Goal: Information Seeking & Learning: Learn about a topic

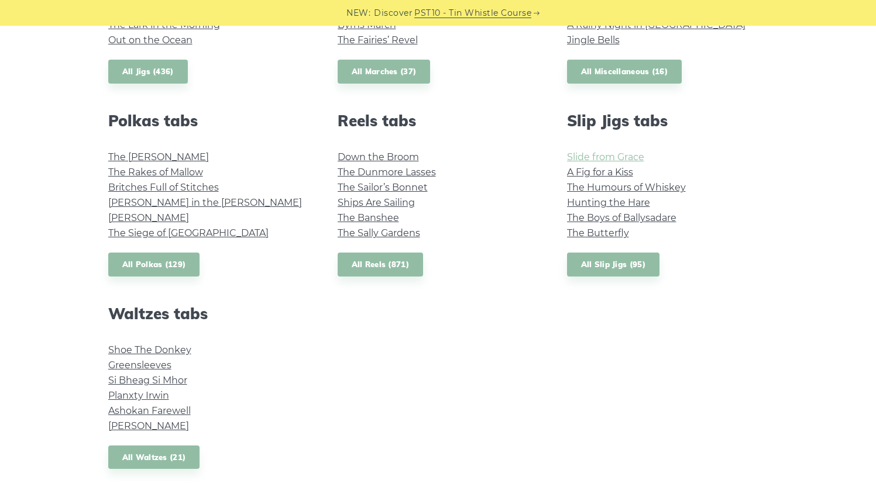
click at [592, 160] on link "Slide from Grace" at bounding box center [605, 156] width 77 height 11
click at [597, 205] on link "Hunting the Hare" at bounding box center [608, 202] width 83 height 11
click at [178, 267] on link "All Polkas (129)" at bounding box center [154, 265] width 92 height 24
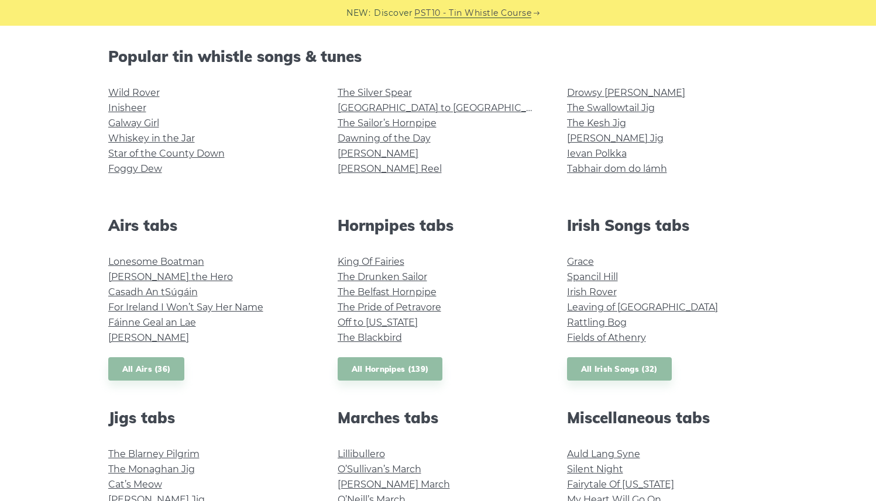
scroll to position [287, 0]
click at [576, 288] on link "Irish Rover" at bounding box center [592, 292] width 50 height 11
click at [580, 260] on link "Grace" at bounding box center [580, 262] width 27 height 11
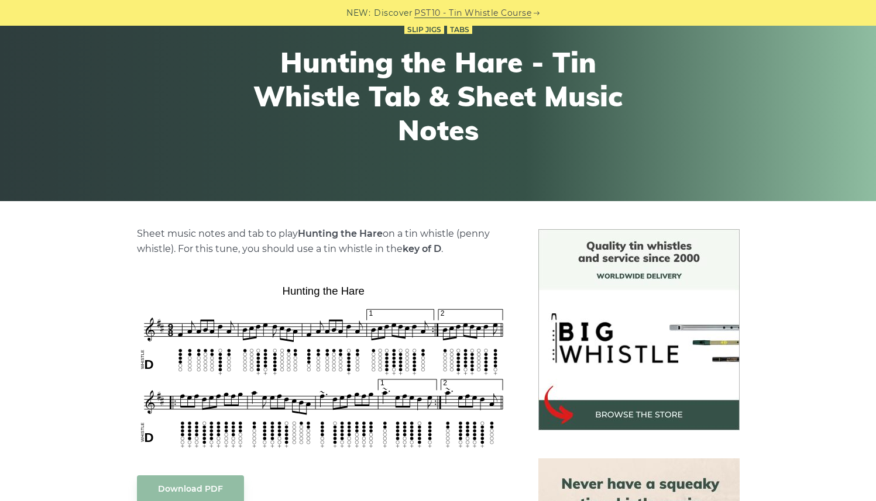
scroll to position [108, 0]
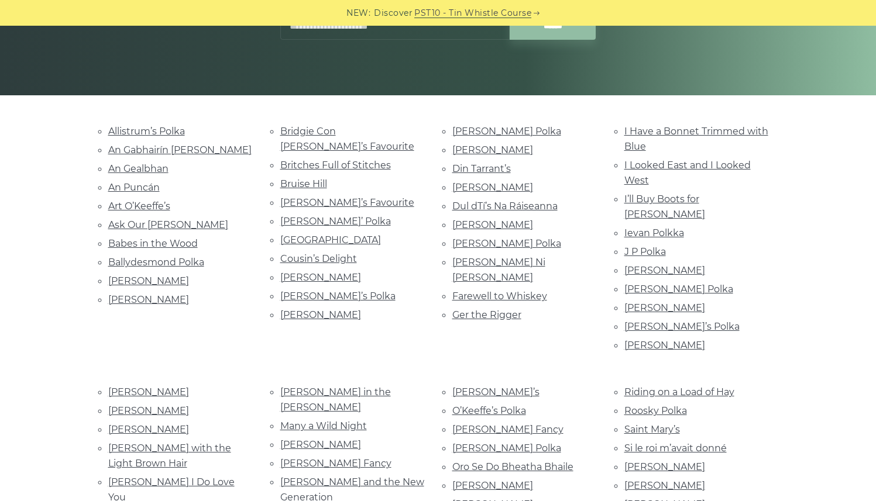
scroll to position [209, 0]
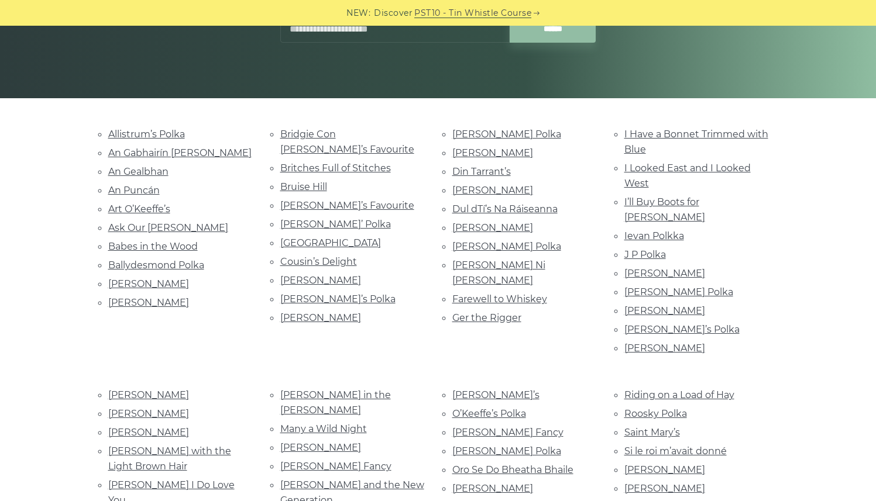
click at [143, 182] on li "An Puncán" at bounding box center [180, 190] width 144 height 16
click at [144, 191] on link "An Puncán" at bounding box center [133, 190] width 51 height 11
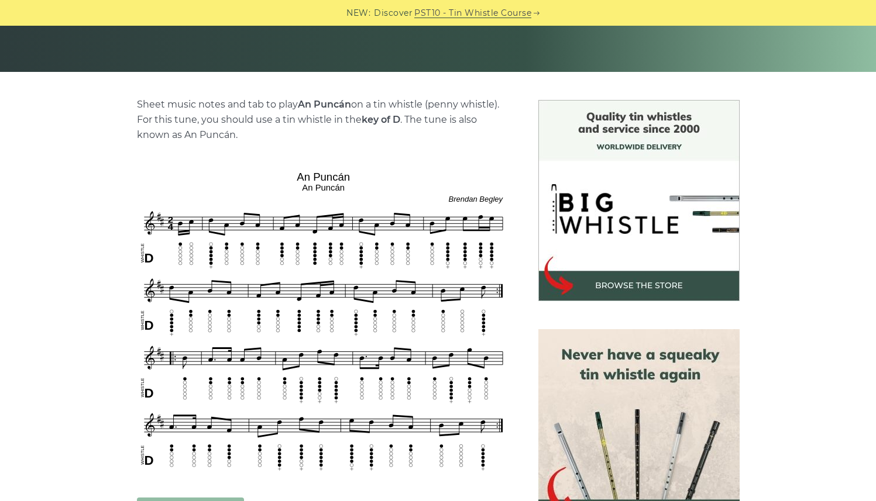
scroll to position [236, 0]
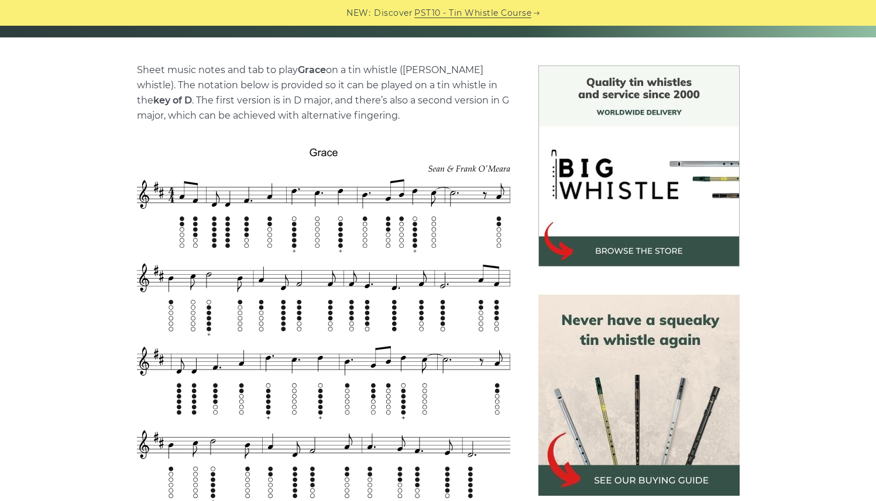
scroll to position [305, 0]
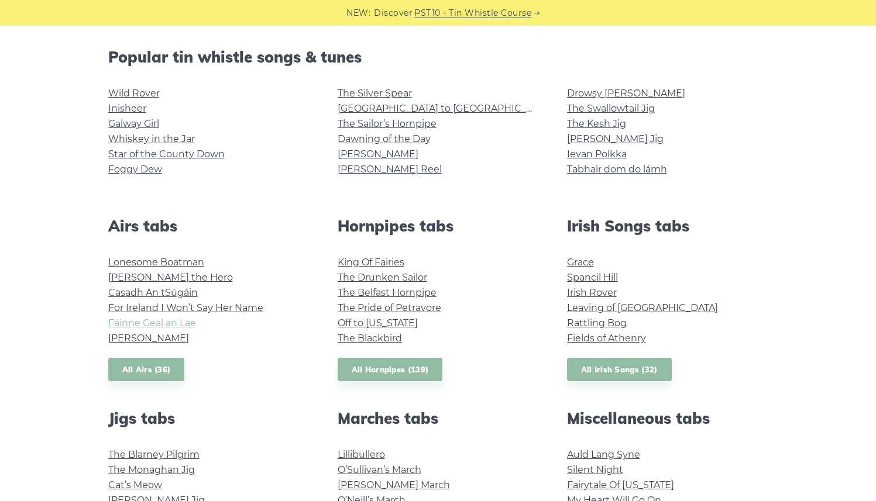
click at [183, 322] on link "Fáinne Geal an Lae" at bounding box center [152, 323] width 88 height 11
click at [226, 310] on link "For Ireland I Won’t Say Her Name" at bounding box center [185, 307] width 155 height 11
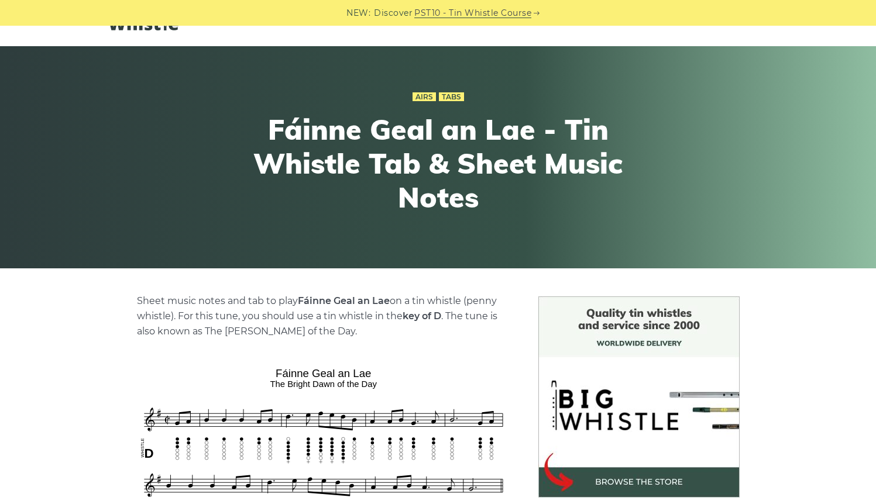
scroll to position [39, 0]
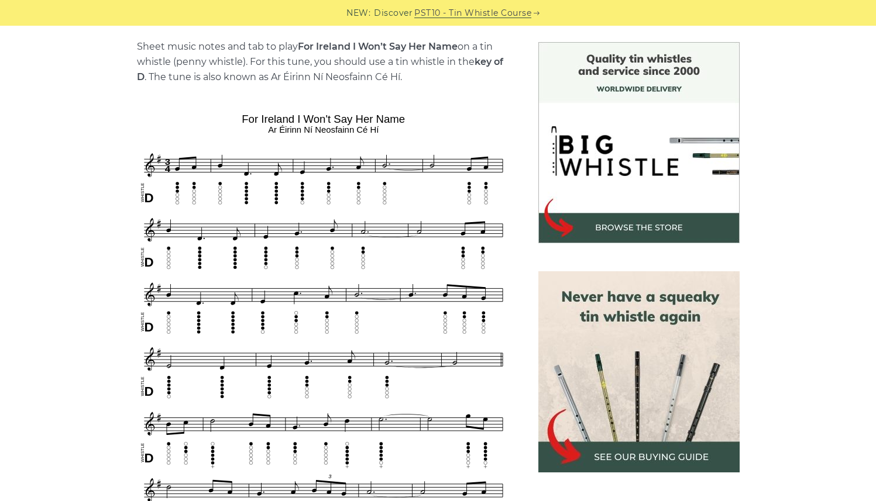
scroll to position [296, 0]
